Goal: Task Accomplishment & Management: Use online tool/utility

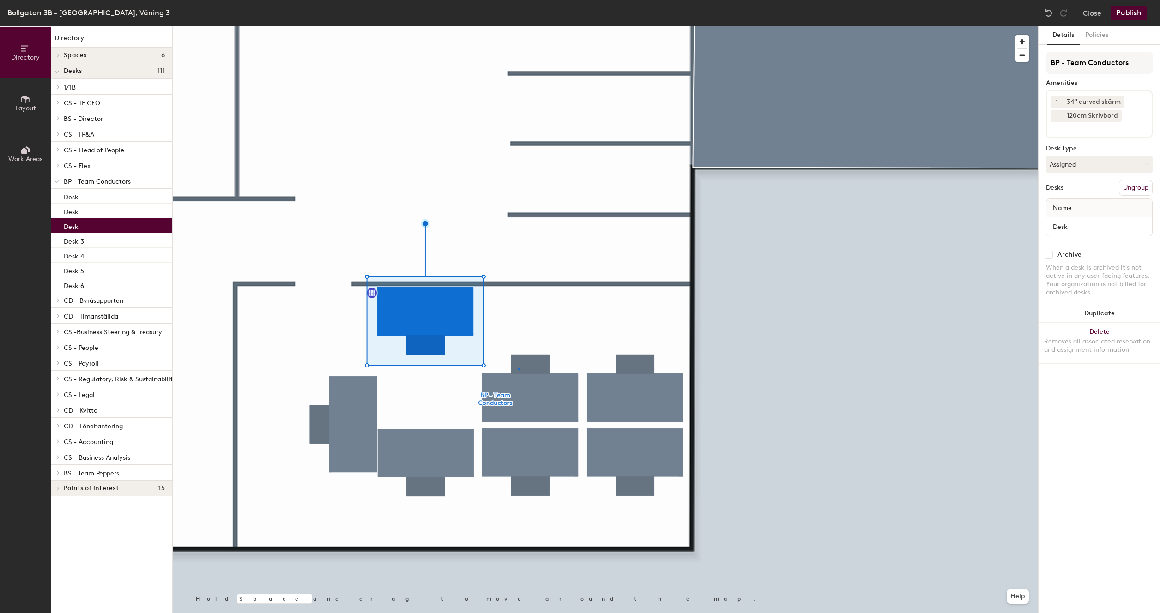
click at [518, 26] on div at bounding box center [605, 26] width 865 height 0
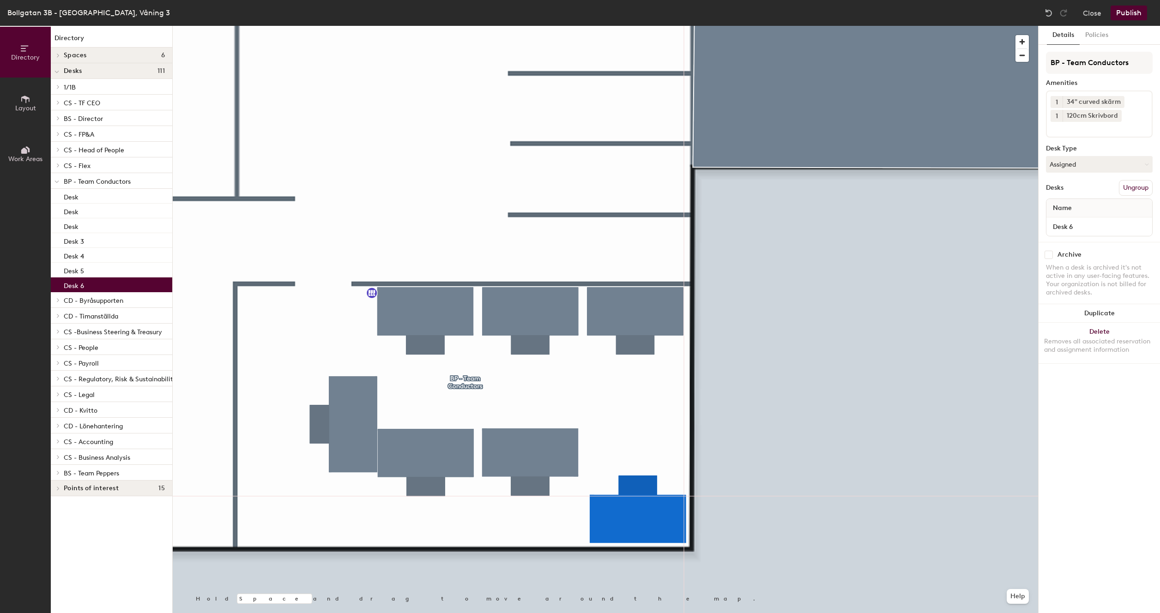
click at [525, 26] on div at bounding box center [605, 26] width 865 height 0
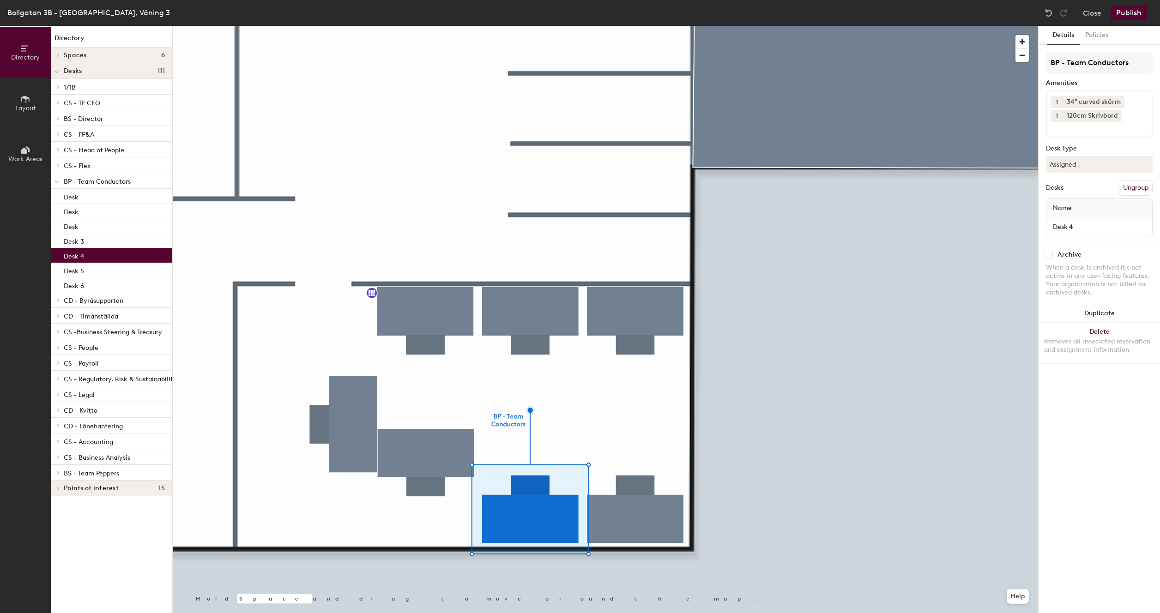
click at [460, 26] on div at bounding box center [605, 26] width 865 height 0
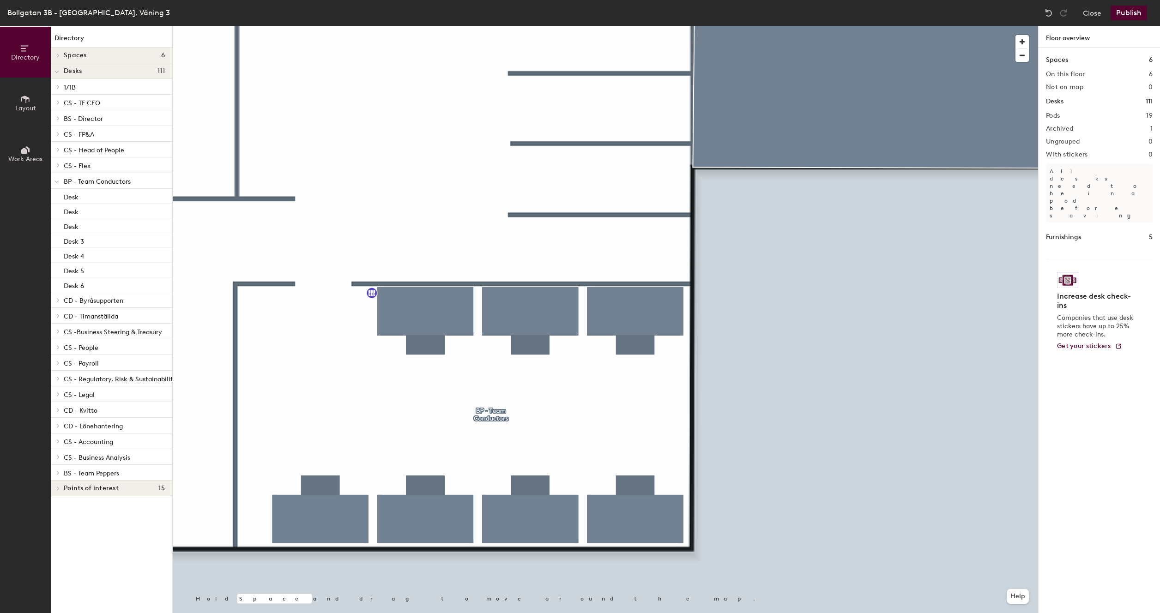
click at [1117, 12] on button "Publish" at bounding box center [1129, 13] width 36 height 15
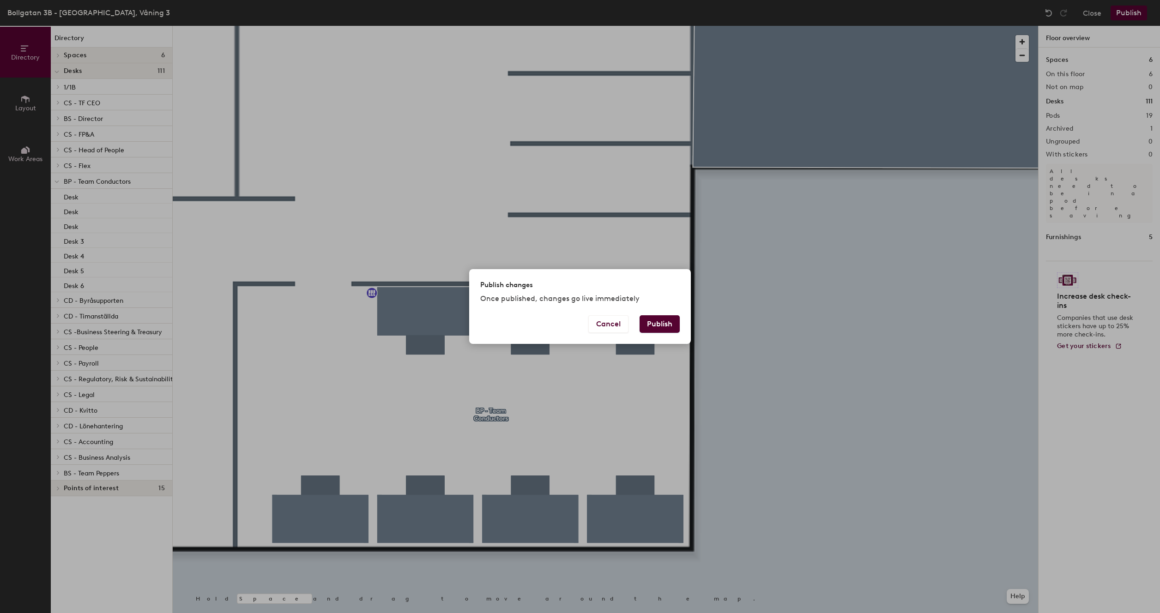
click at [658, 328] on button "Publish" at bounding box center [660, 324] width 40 height 18
